Goal: Task Accomplishment & Management: Manage account settings

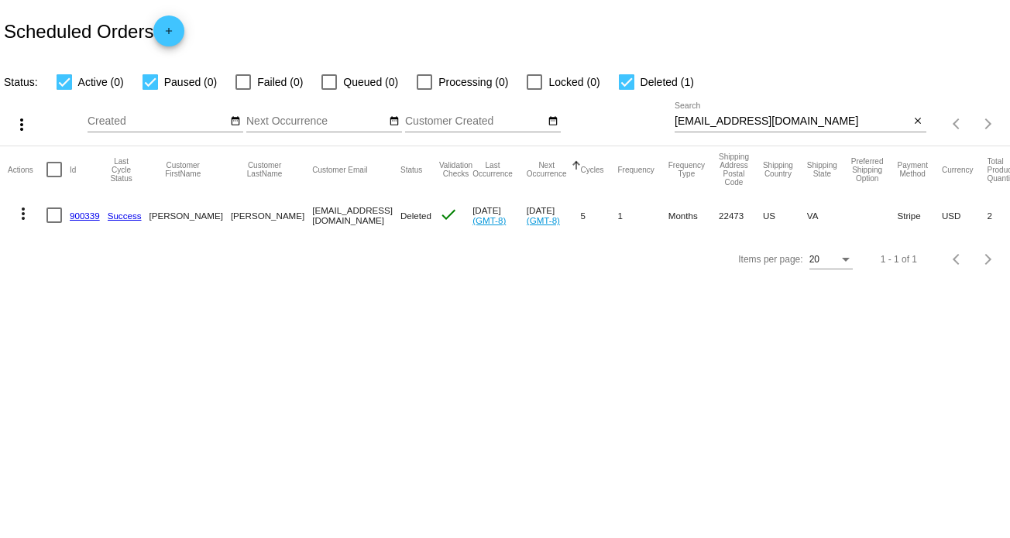
click at [738, 128] on div "[EMAIL_ADDRESS][DOMAIN_NAME] Search" at bounding box center [793, 117] width 236 height 30
click at [742, 122] on input "[EMAIL_ADDRESS][DOMAIN_NAME]" at bounding box center [793, 121] width 236 height 12
paste input "[EMAIL_ADDRESS]"
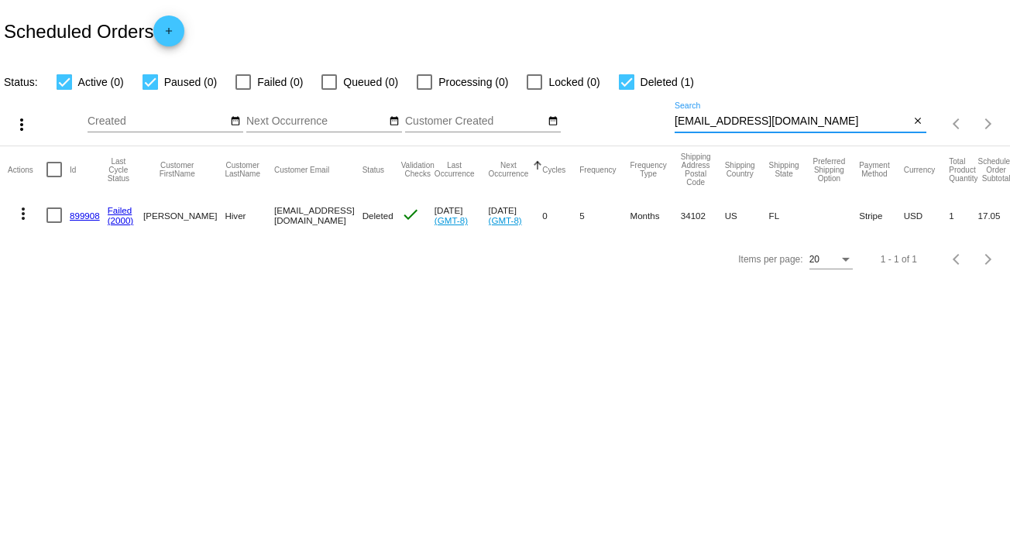
type input "[EMAIL_ADDRESS][DOMAIN_NAME]"
click at [12, 212] on button "more_vert" at bounding box center [23, 212] width 31 height 31
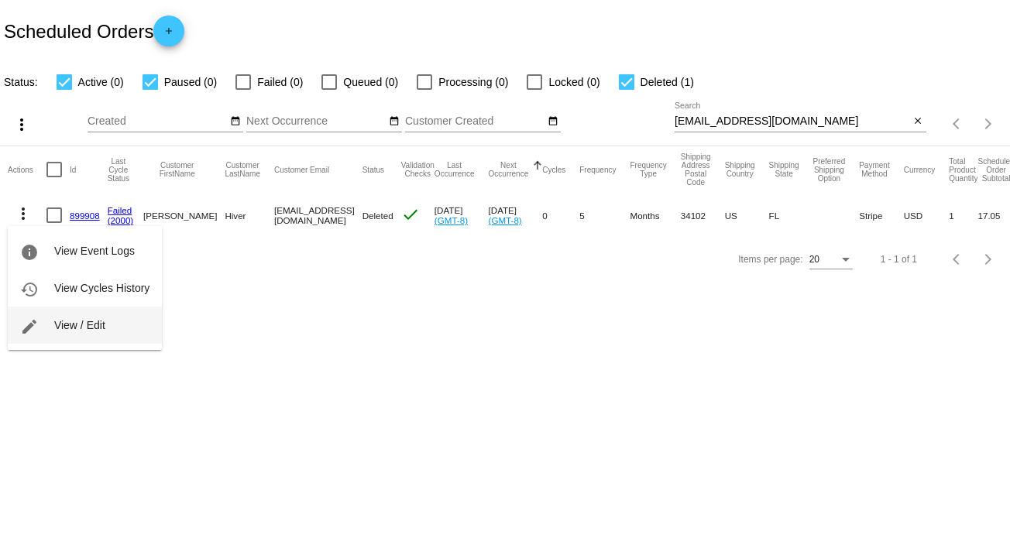
click at [70, 316] on button "edit View / Edit" at bounding box center [85, 325] width 154 height 37
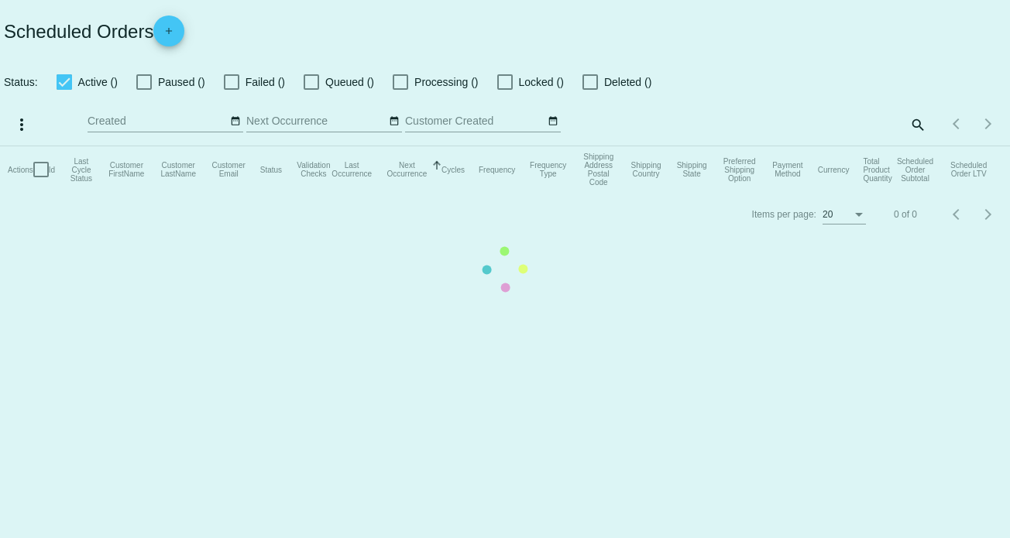
checkbox input "true"
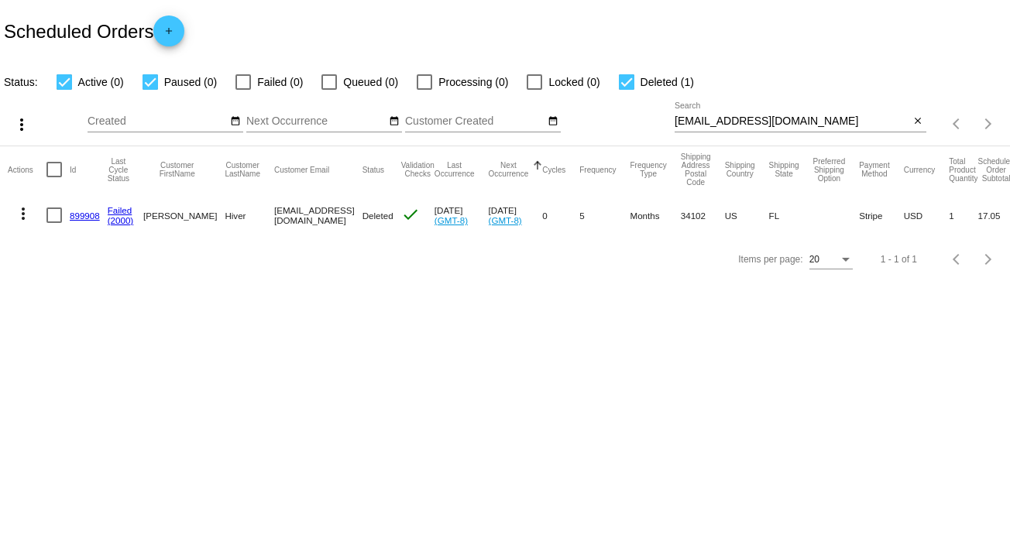
click at [20, 215] on mat-icon "more_vert" at bounding box center [23, 214] width 19 height 19
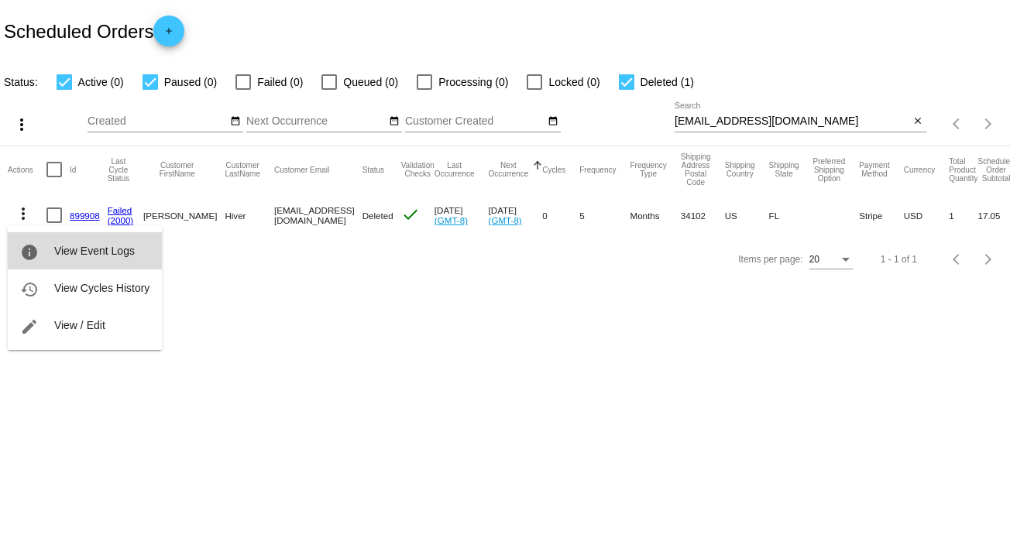
click at [90, 245] on span "View Event Logs" at bounding box center [94, 251] width 81 height 12
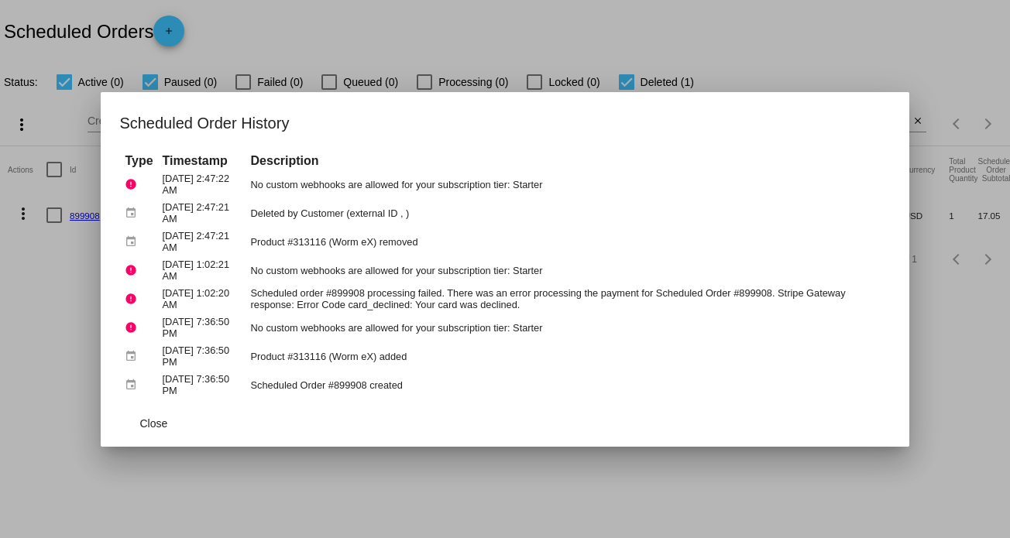
click at [518, 450] on div at bounding box center [505, 269] width 1010 height 538
